Goal: Transaction & Acquisition: Purchase product/service

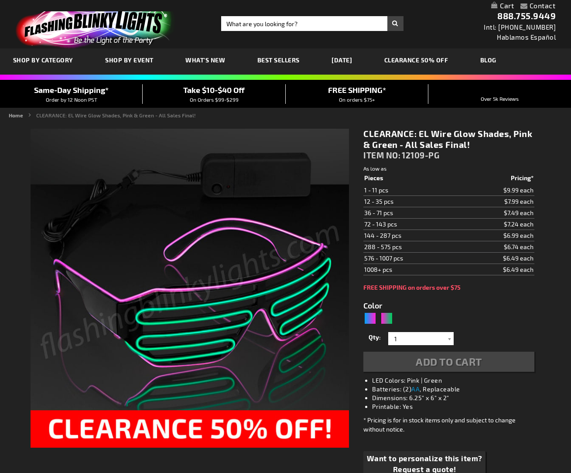
type input "5673"
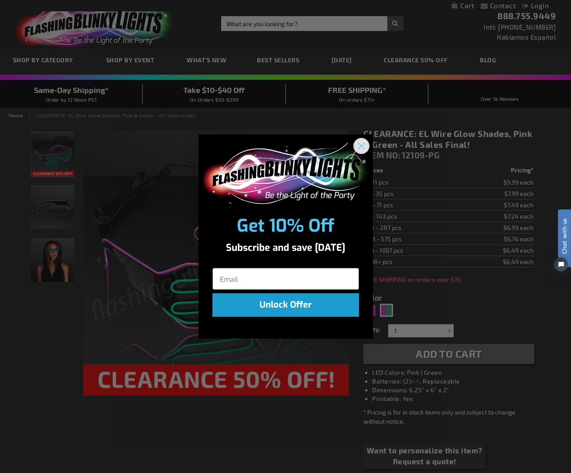
click at [362, 147] on icon "Close dialog" at bounding box center [361, 146] width 6 height 6
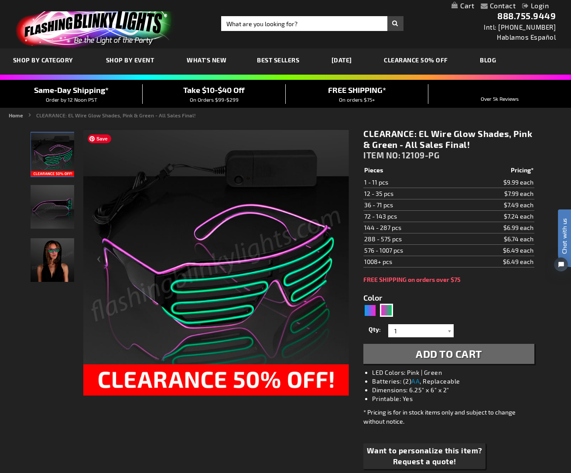
click at [237, 267] on img at bounding box center [216, 263] width 266 height 266
click at [370, 310] on div "Blue, Pink" at bounding box center [369, 310] width 13 height 13
type input "5672"
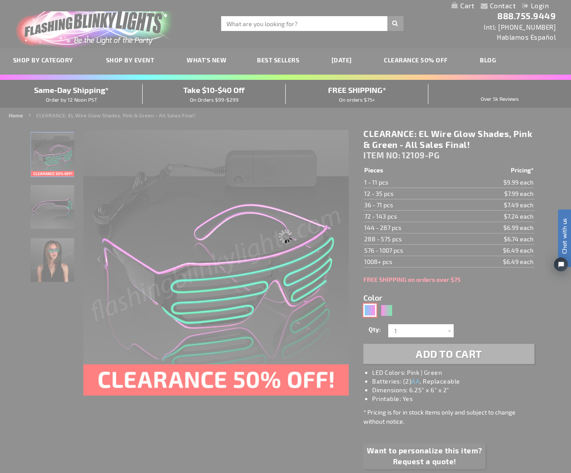
type input "12109-BP"
type input "Customize - CLEARANCE: EL Wire Glow Shades, Blue &amp; Pink - All Sales Final! …"
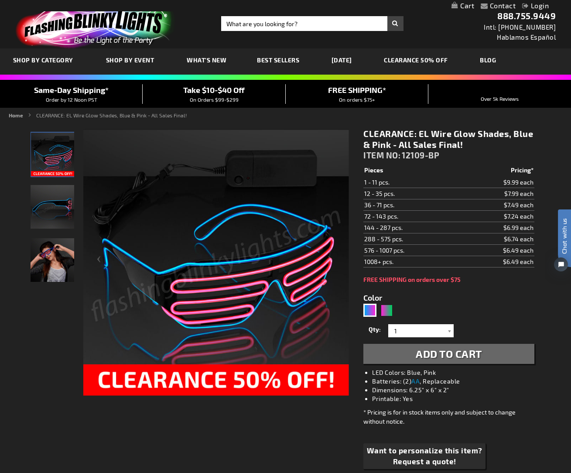
click at [434, 337] on div "Qty 1 2 3 4 5 6 7 8 9 10 11 12 24 36 48 60 72 84 96 108 120 132 144 156 168" at bounding box center [448, 330] width 171 height 17
click at [443, 332] on input "1" at bounding box center [421, 330] width 63 height 13
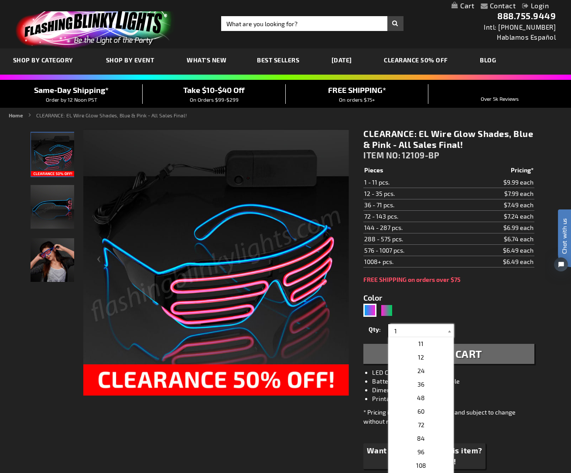
scroll to position [133, 0]
click at [429, 397] on p "48" at bounding box center [420, 400] width 65 height 14
type input "48"
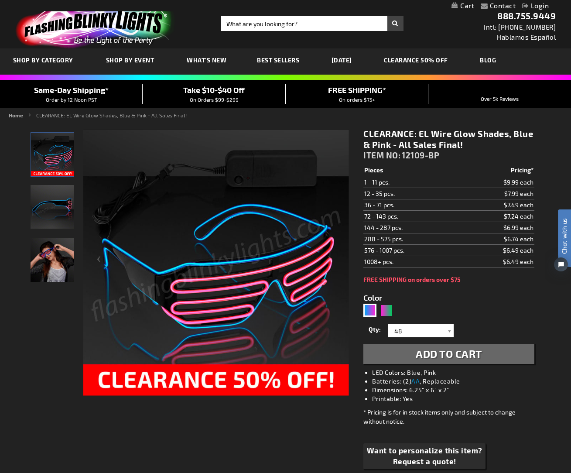
click at [473, 355] on span "Add to Cart" at bounding box center [449, 353] width 66 height 13
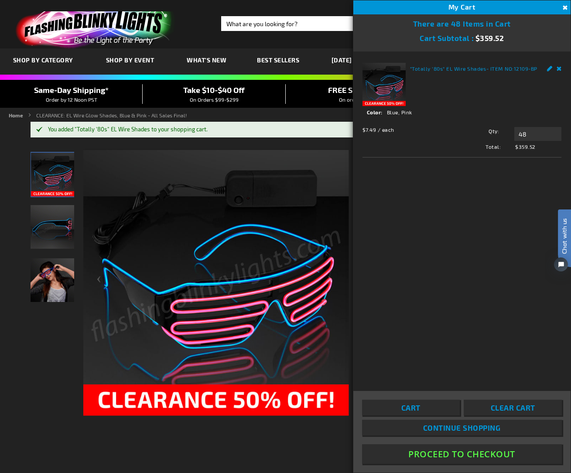
click at [441, 450] on button "Proceed To Checkout" at bounding box center [462, 454] width 200 height 20
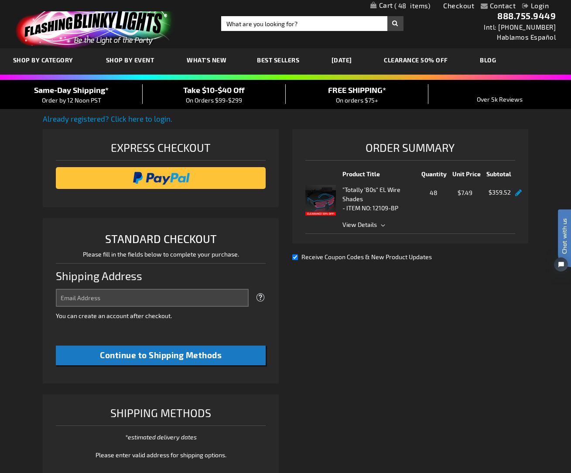
select select "US"
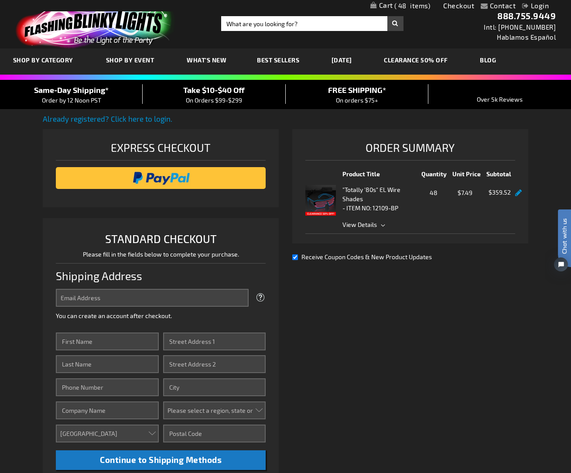
click at [363, 224] on span "View Details" at bounding box center [359, 224] width 34 height 7
click at [519, 193] on link at bounding box center [518, 192] width 7 height 7
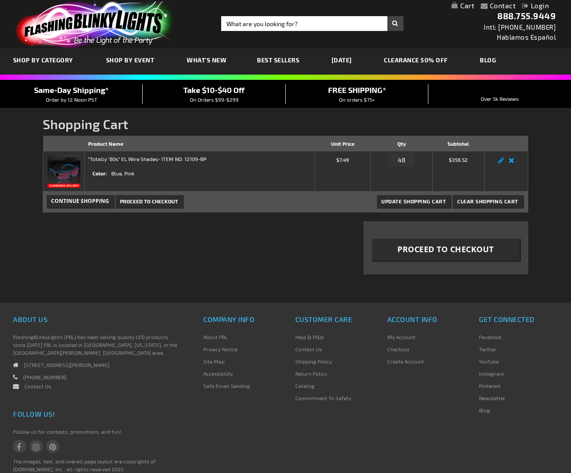
click at [509, 163] on link "Remove item" at bounding box center [511, 163] width 10 height 0
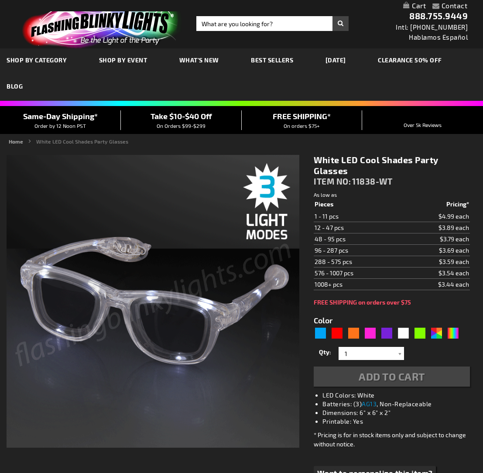
type input "5646"
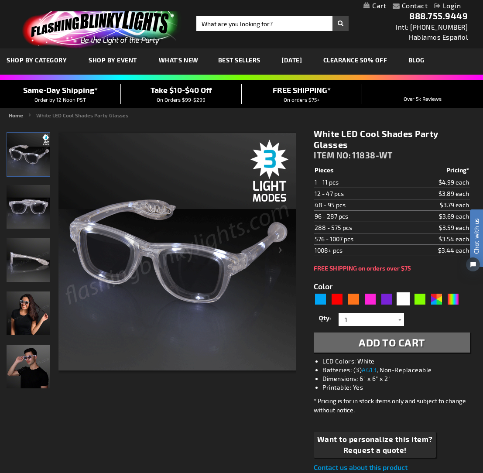
click at [32, 194] on img "White Light Up LED Party Sunglasses" at bounding box center [29, 207] width 44 height 44
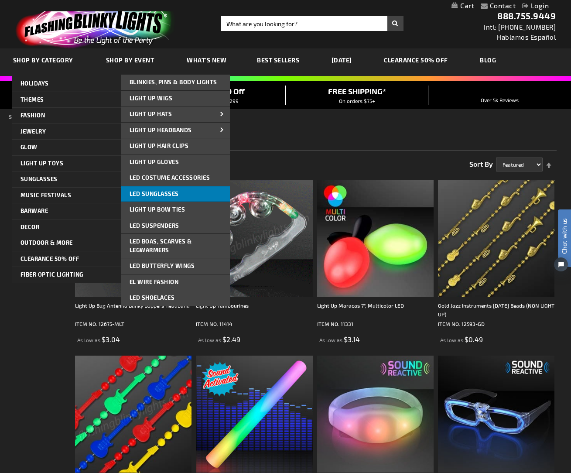
click at [166, 196] on span "LED Sunglasses" at bounding box center [154, 193] width 49 height 7
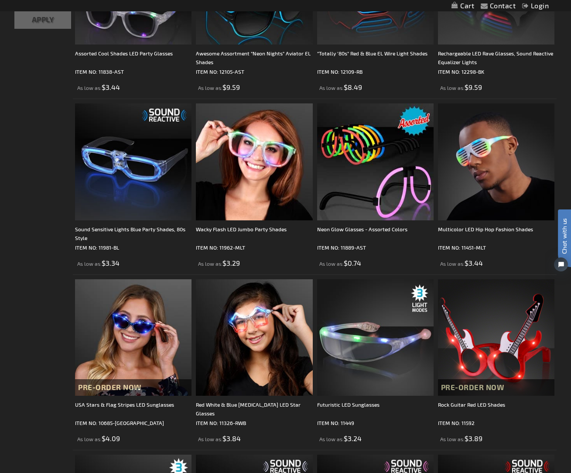
scroll to position [247, 0]
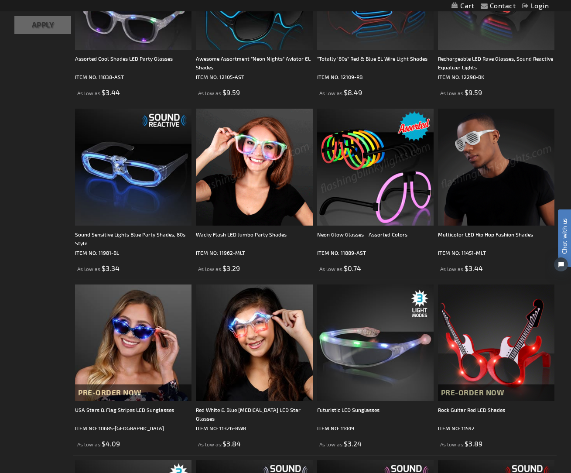
click at [490, 197] on img at bounding box center [496, 167] width 116 height 116
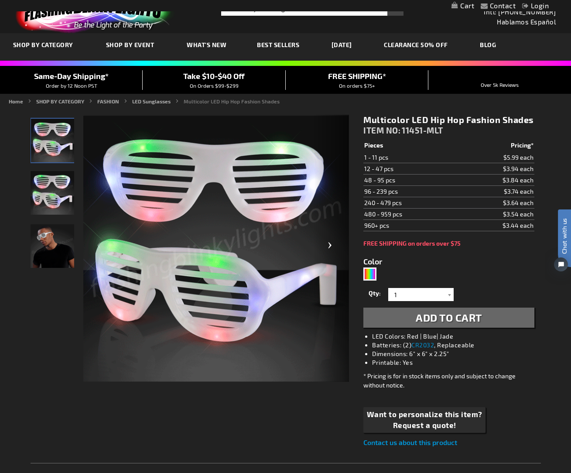
scroll to position [14, 0]
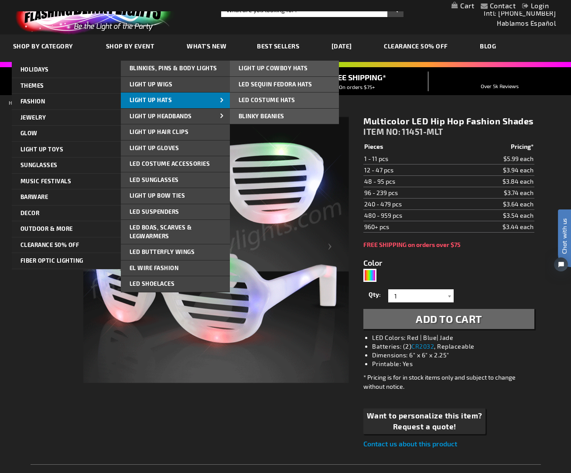
click at [178, 99] on link "Light Up Hats" at bounding box center [175, 100] width 109 height 16
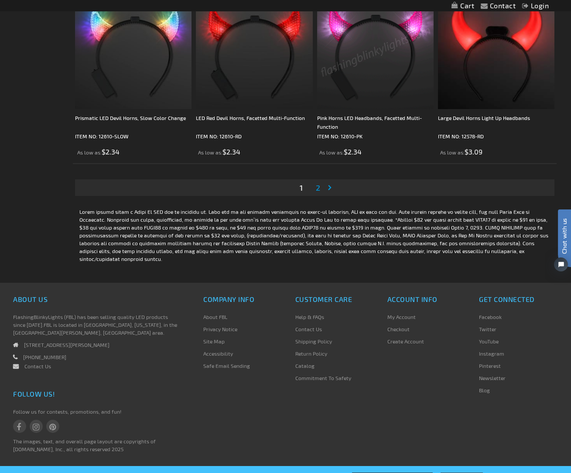
scroll to position [2645, 0]
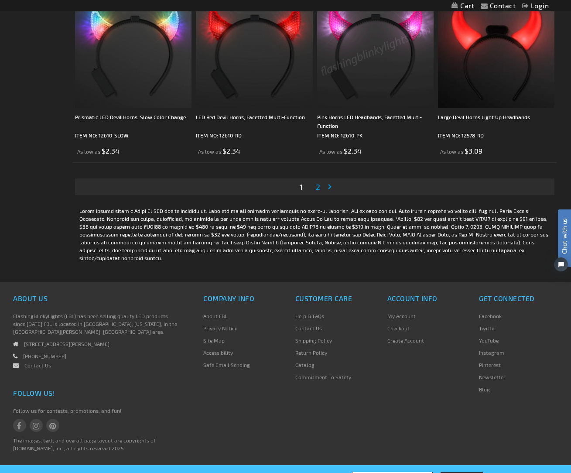
click at [318, 192] on span "2" at bounding box center [318, 187] width 4 height 10
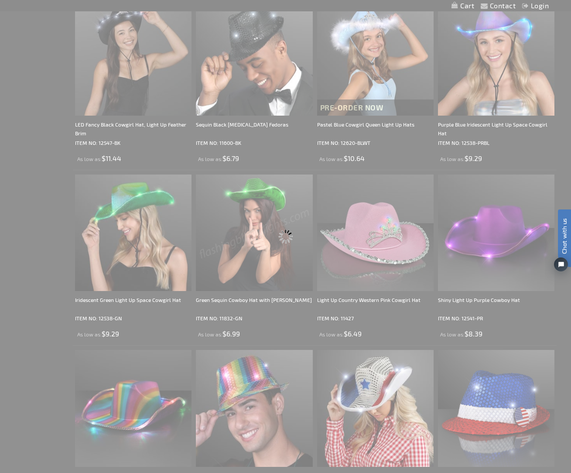
scroll to position [148, 0]
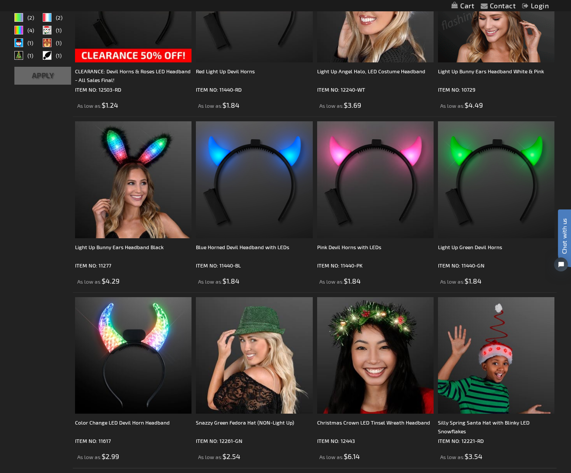
scroll to position [322, 0]
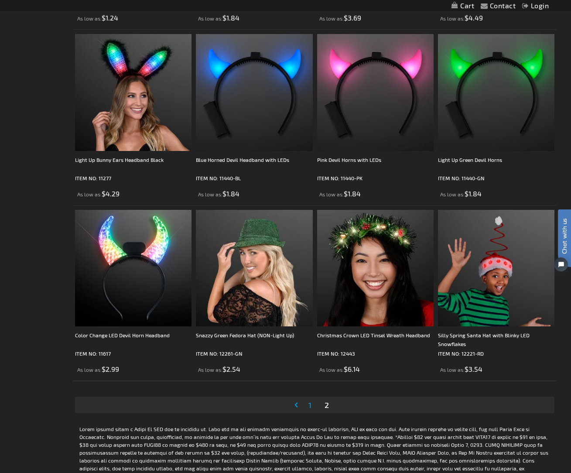
click at [311, 404] on span "1" at bounding box center [309, 405] width 3 height 10
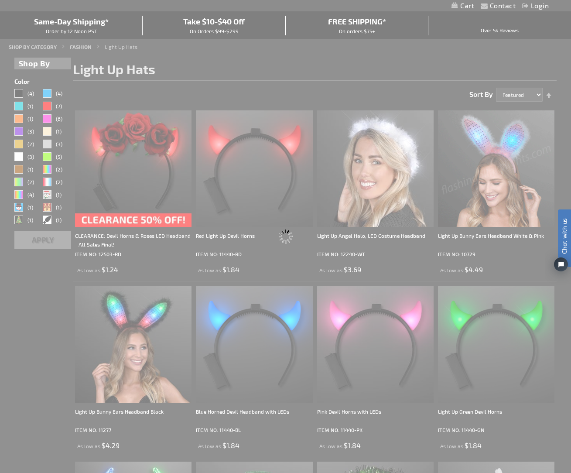
scroll to position [0, 0]
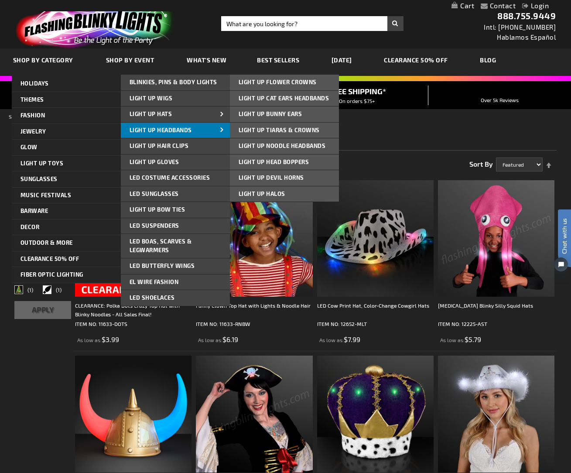
click at [151, 133] on span "Light Up Headbands" at bounding box center [161, 130] width 62 height 7
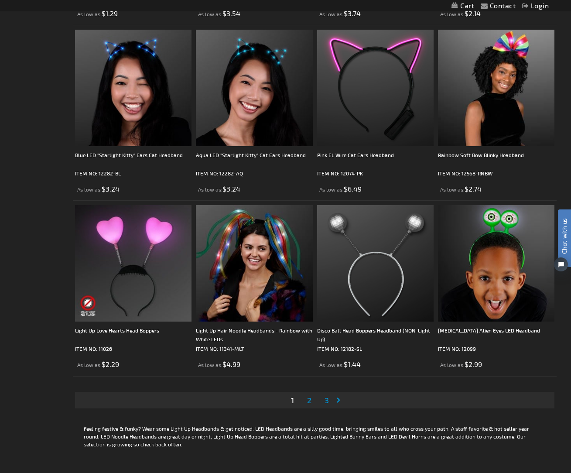
scroll to position [2439, 0]
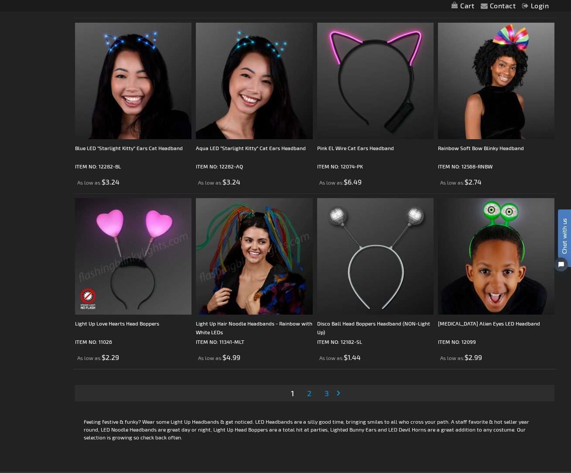
click at [309, 395] on span "2" at bounding box center [309, 393] width 4 height 10
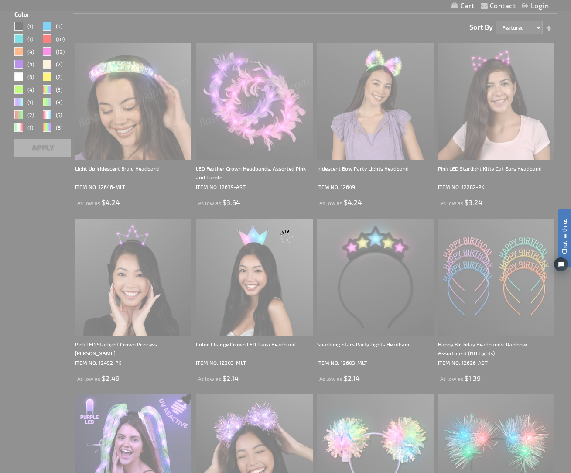
scroll to position [0, 0]
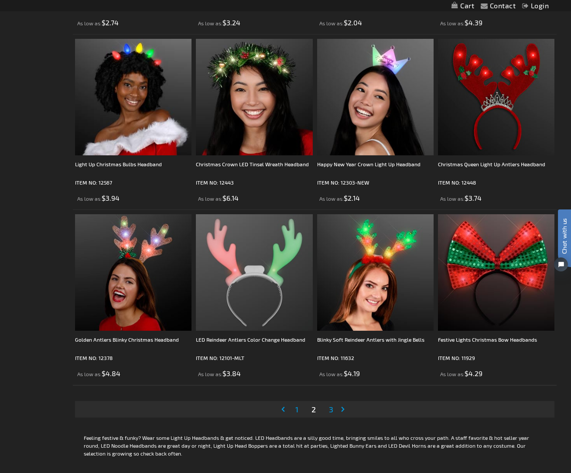
scroll to position [2429, 0]
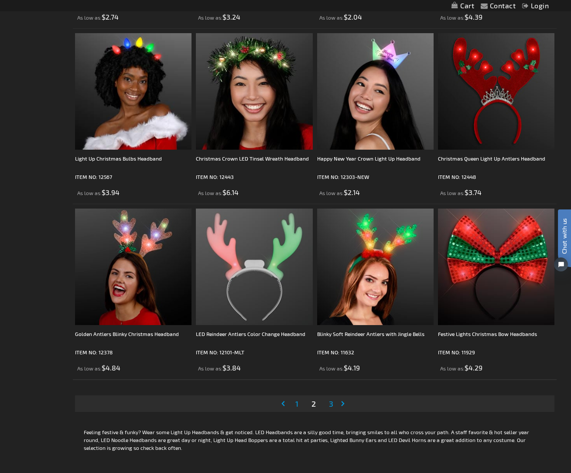
click at [329, 406] on span "3" at bounding box center [331, 404] width 4 height 10
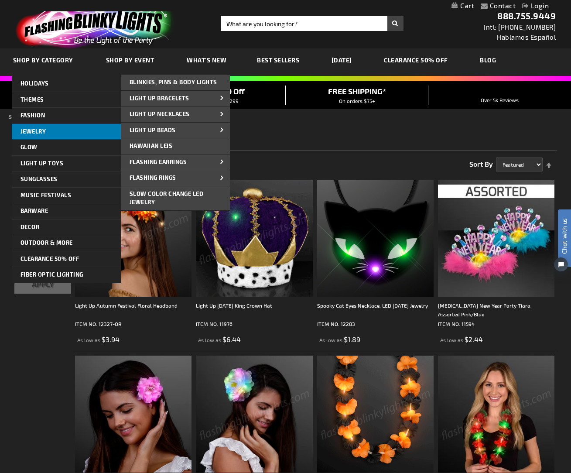
click at [55, 125] on link "Jewelry" at bounding box center [66, 132] width 109 height 16
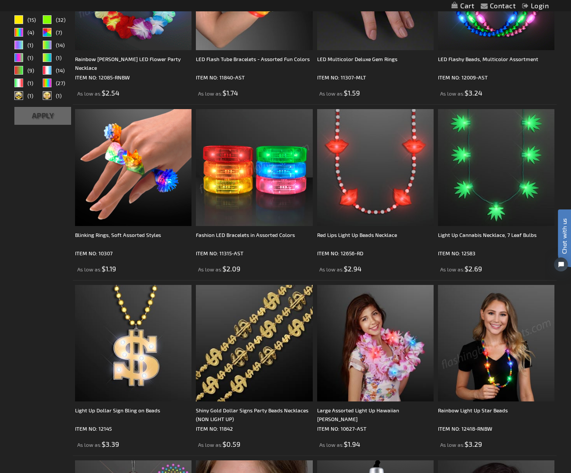
scroll to position [322, 0]
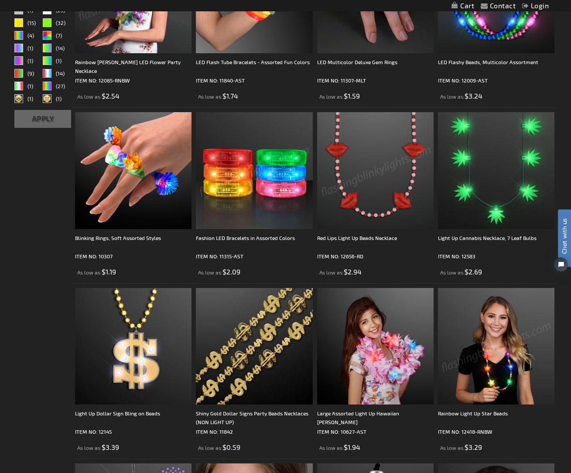
click at [388, 167] on img at bounding box center [375, 170] width 116 height 116
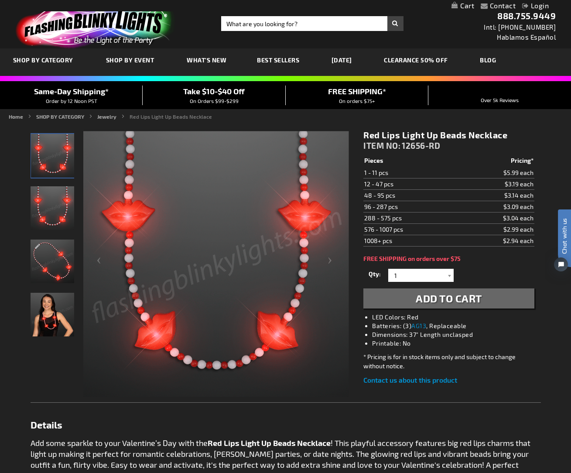
click at [47, 258] on img "Red Lips Light Up Beads Necklace" at bounding box center [53, 261] width 44 height 44
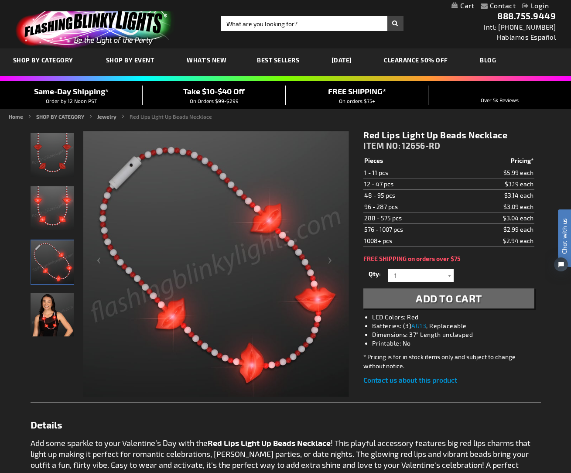
scroll to position [3, 0]
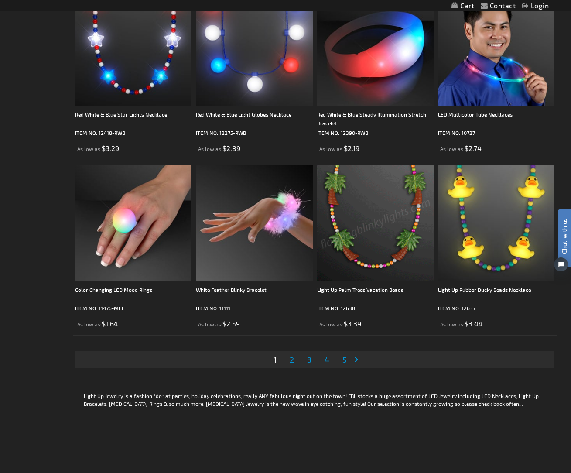
scroll to position [2557, 0]
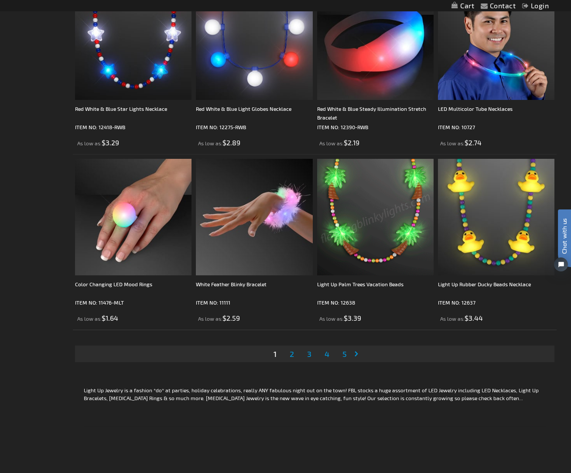
click at [292, 358] on span "2" at bounding box center [292, 354] width 4 height 10
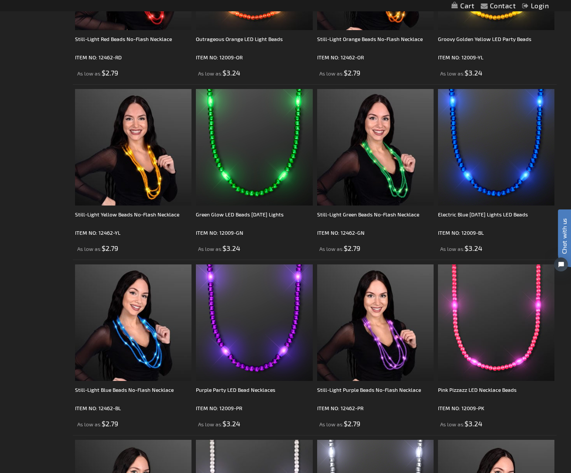
scroll to position [1234, 0]
